Goal: Check status

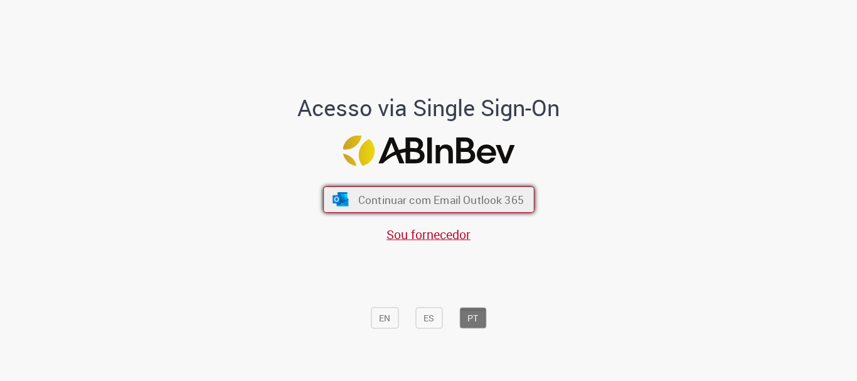
click at [472, 201] on span "Continuar com Email Outlook 365" at bounding box center [441, 200] width 166 height 14
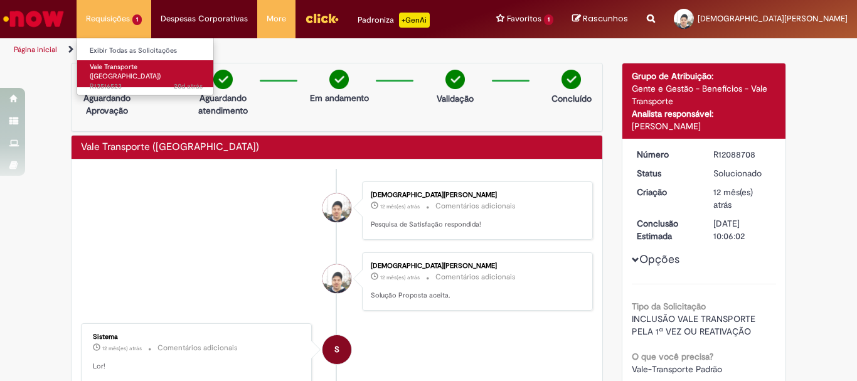
click at [131, 72] on link "Vale Transporte (VT) 20d atrás 20 dias atrás R13516523" at bounding box center [146, 73] width 138 height 27
